Goal: Information Seeking & Learning: Learn about a topic

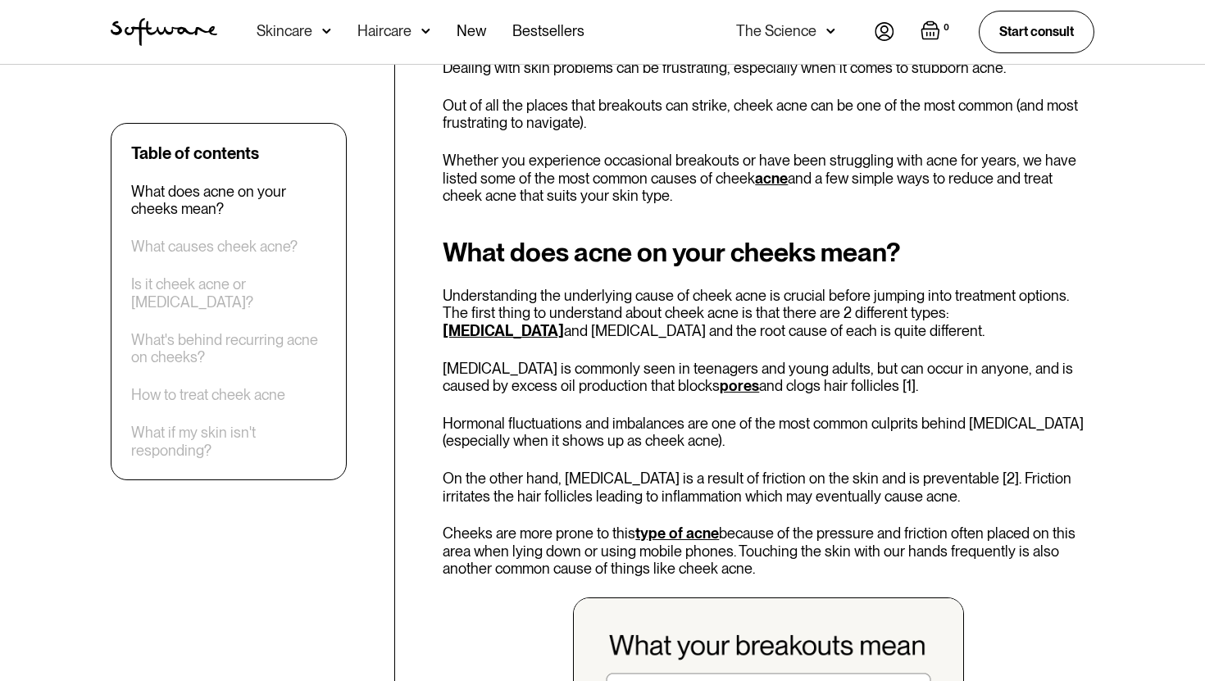
scroll to position [613, 0]
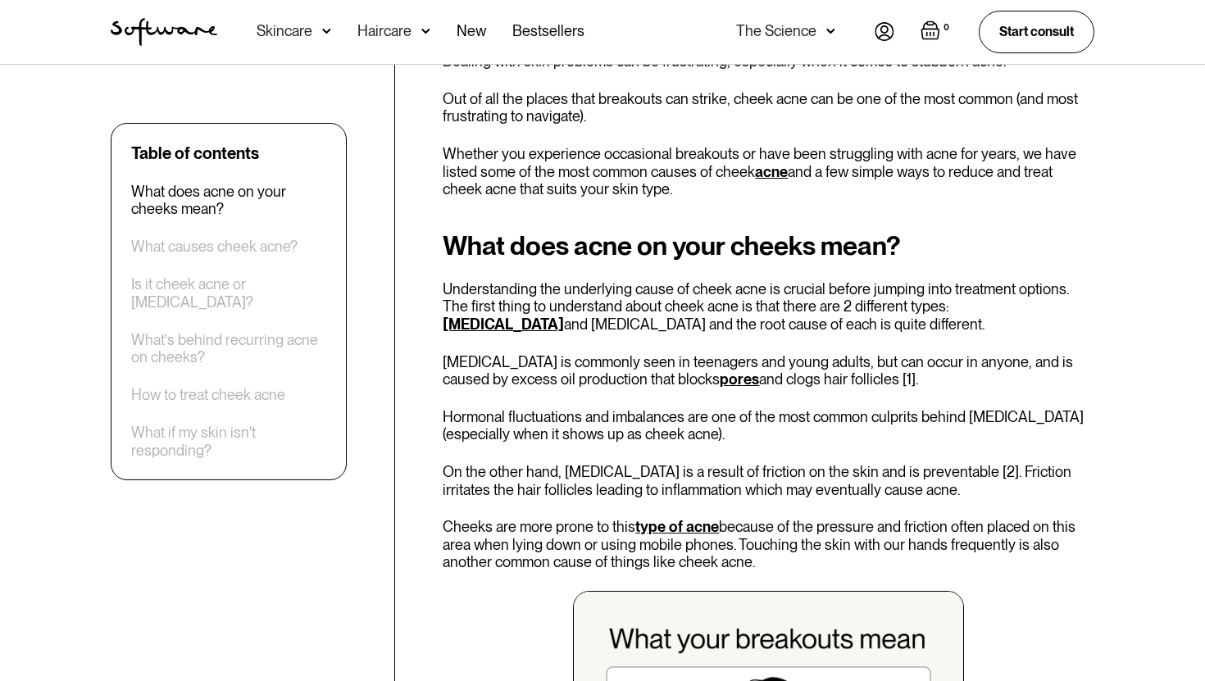
click at [564, 316] on link "[MEDICAL_DATA]" at bounding box center [503, 324] width 121 height 17
